Goal: Transaction & Acquisition: Purchase product/service

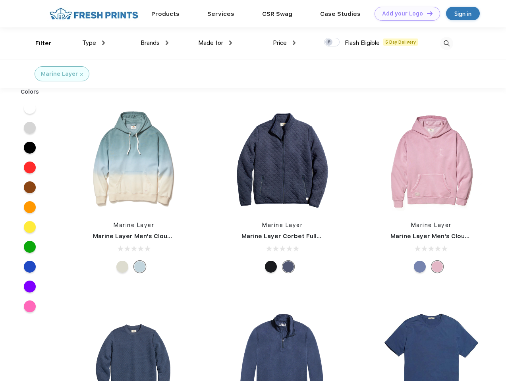
click at [404, 13] on link "Add your Logo Design Tool" at bounding box center [406, 14] width 65 height 14
click at [0, 0] on div "Design Tool" at bounding box center [0, 0] width 0 height 0
click at [426, 13] on link "Add your Logo Design Tool" at bounding box center [406, 14] width 65 height 14
click at [38, 43] on div "Filter" at bounding box center [43, 43] width 16 height 9
click at [94, 43] on span "Type" at bounding box center [89, 42] width 14 height 7
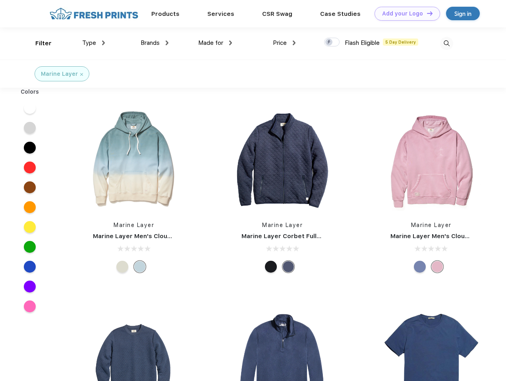
click at [154, 43] on span "Brands" at bounding box center [150, 42] width 19 height 7
click at [215, 43] on span "Made for" at bounding box center [210, 42] width 25 height 7
click at [284, 43] on span "Price" at bounding box center [280, 42] width 14 height 7
click at [332, 42] on div at bounding box center [331, 42] width 15 height 9
click at [329, 42] on input "checkbox" at bounding box center [326, 39] width 5 height 5
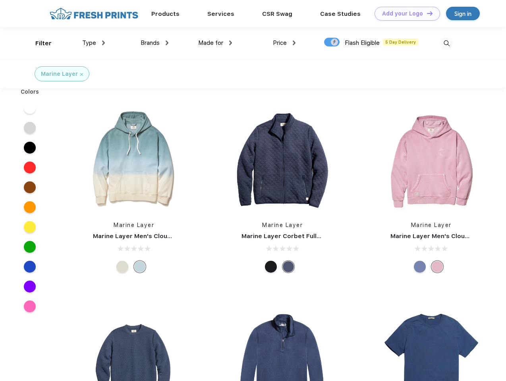
click at [446, 43] on img at bounding box center [446, 43] width 13 height 13
